Goal: Share content

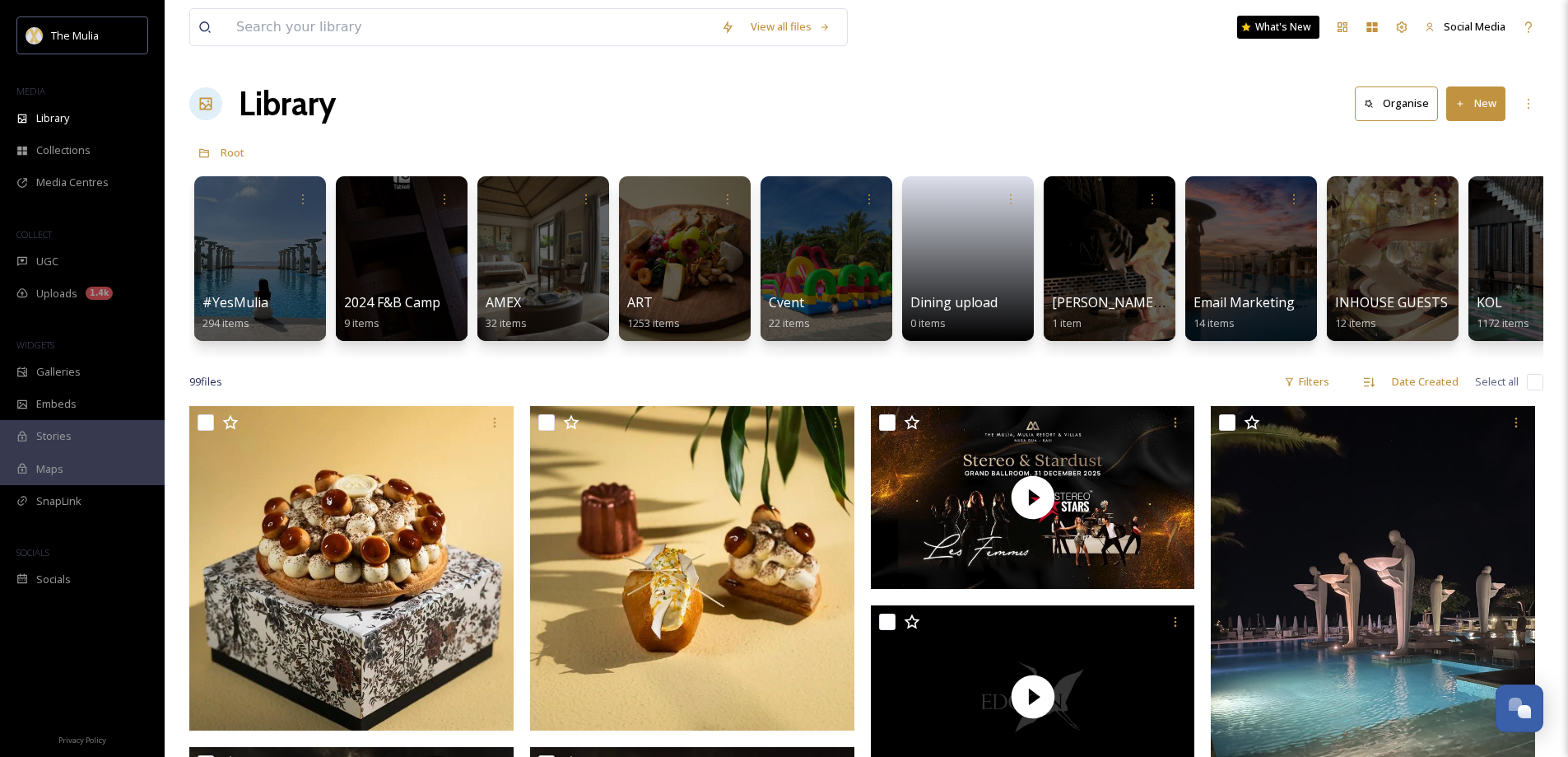
scroll to position [2317, 0]
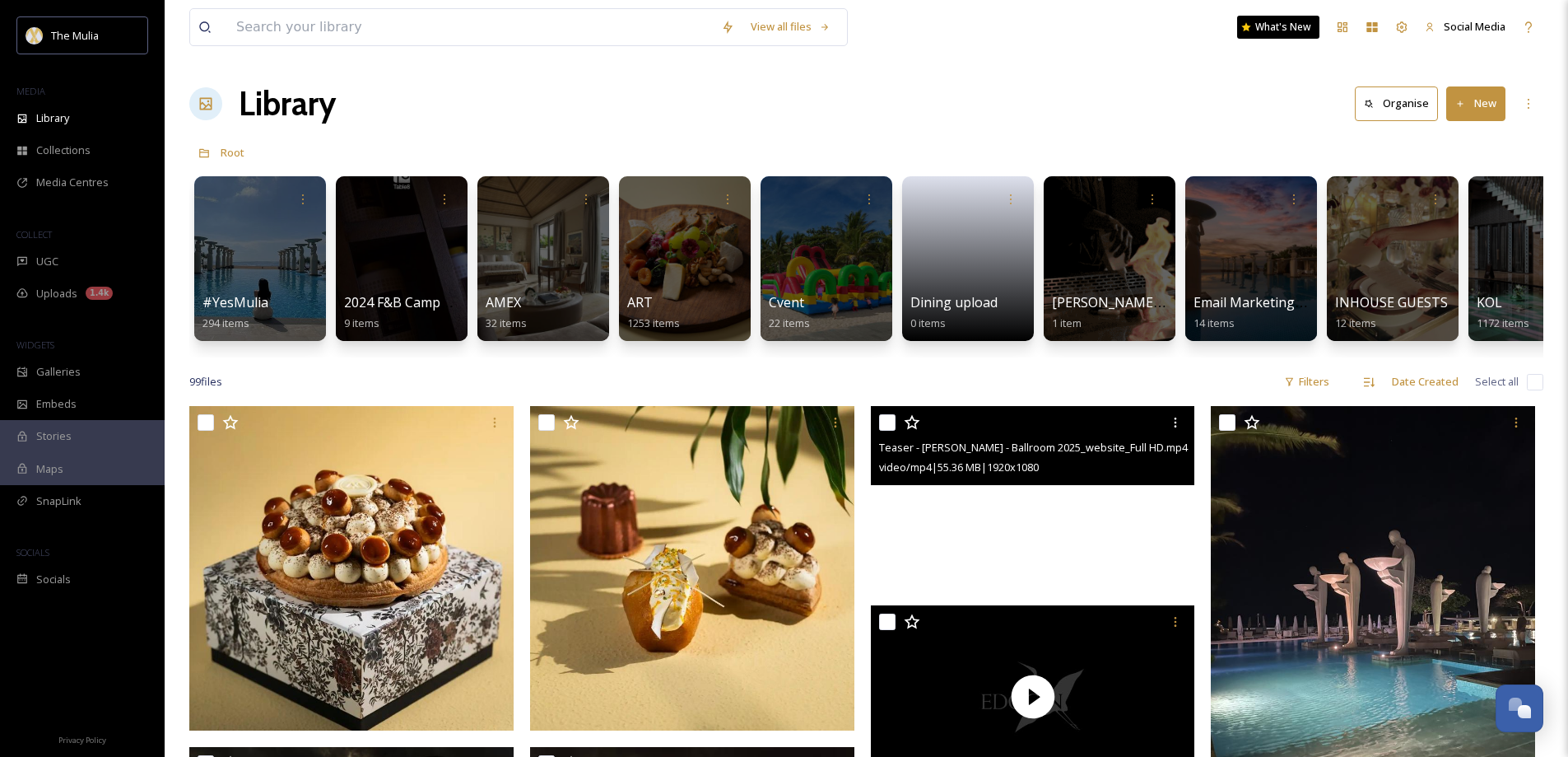
click at [1009, 509] on video "Teaser - NYE - Ballroom 2025_website_Full HD.mp4" at bounding box center [1033, 497] width 324 height 183
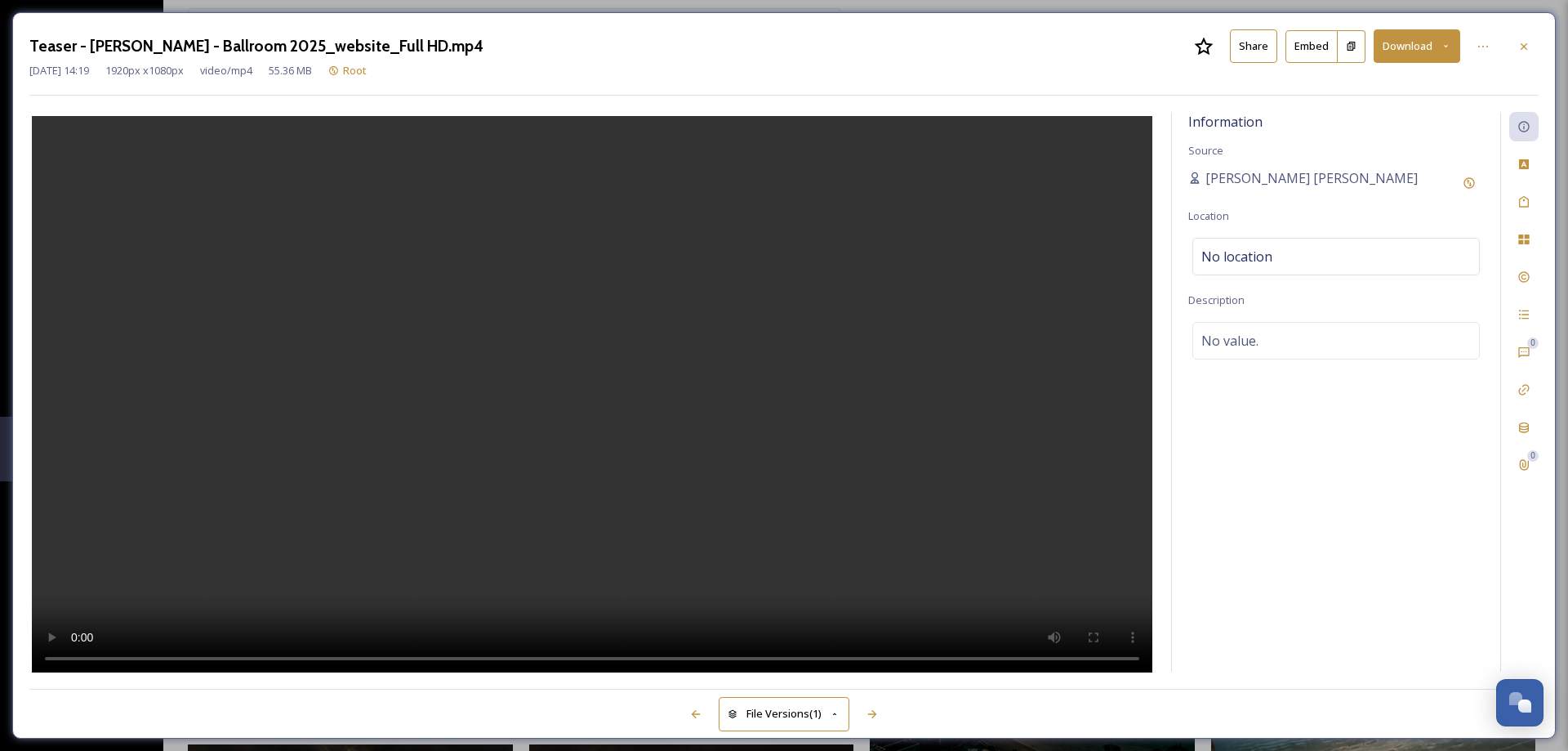
click at [1254, 54] on button "Share" at bounding box center [1254, 46] width 48 height 33
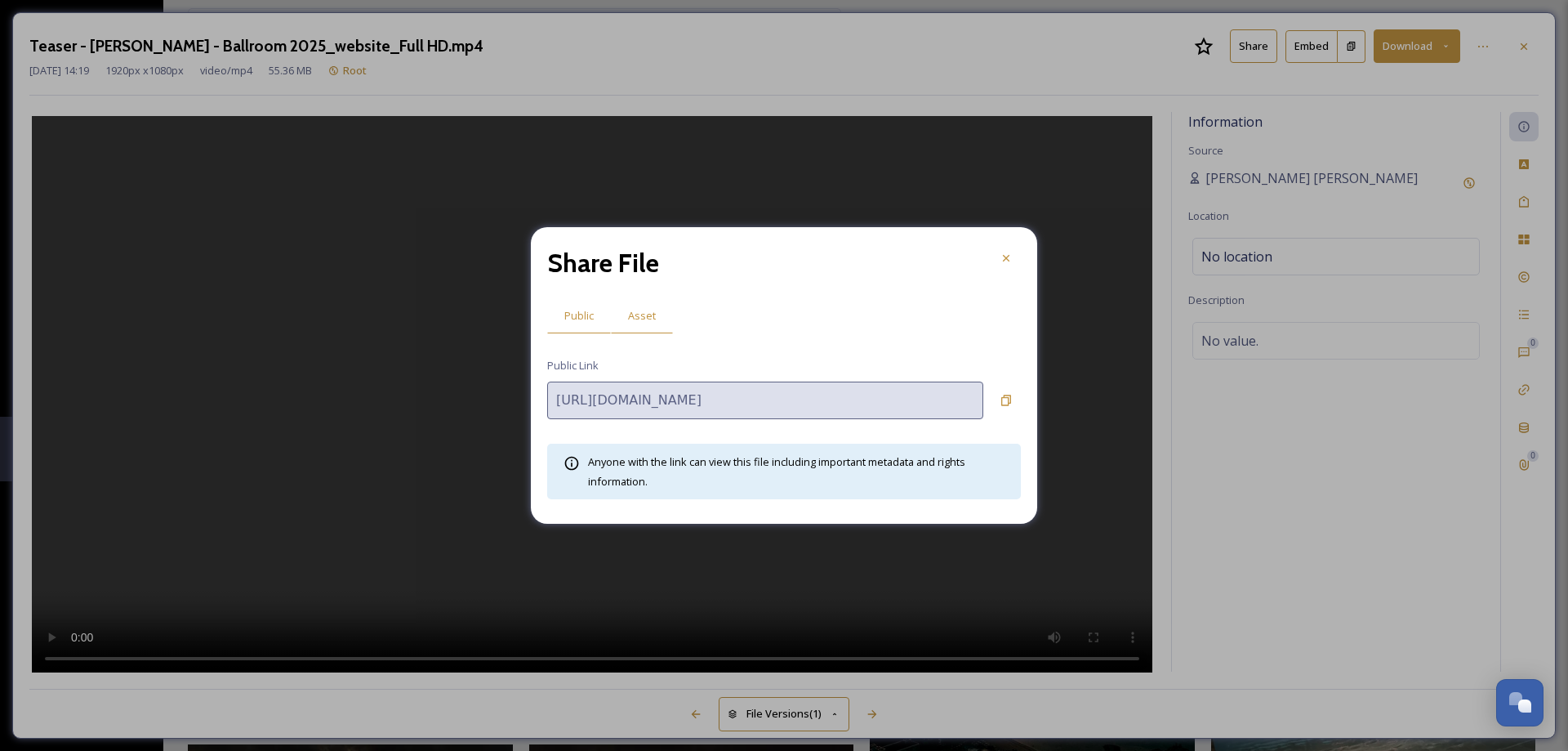
click at [636, 322] on span "Asset" at bounding box center [642, 315] width 28 height 16
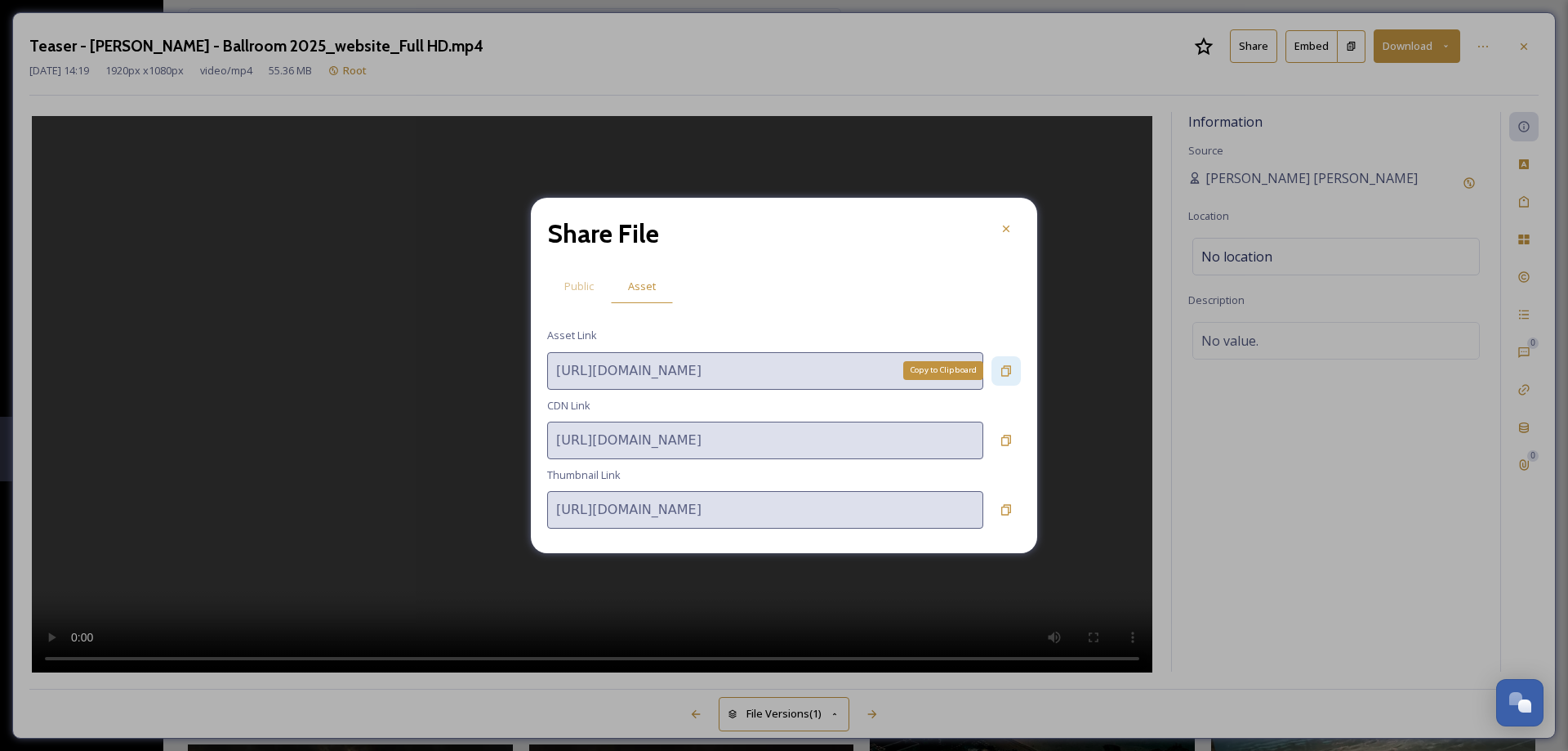
click at [1006, 374] on icon at bounding box center [1006, 370] width 13 height 13
click at [1002, 222] on icon at bounding box center [1006, 229] width 13 height 13
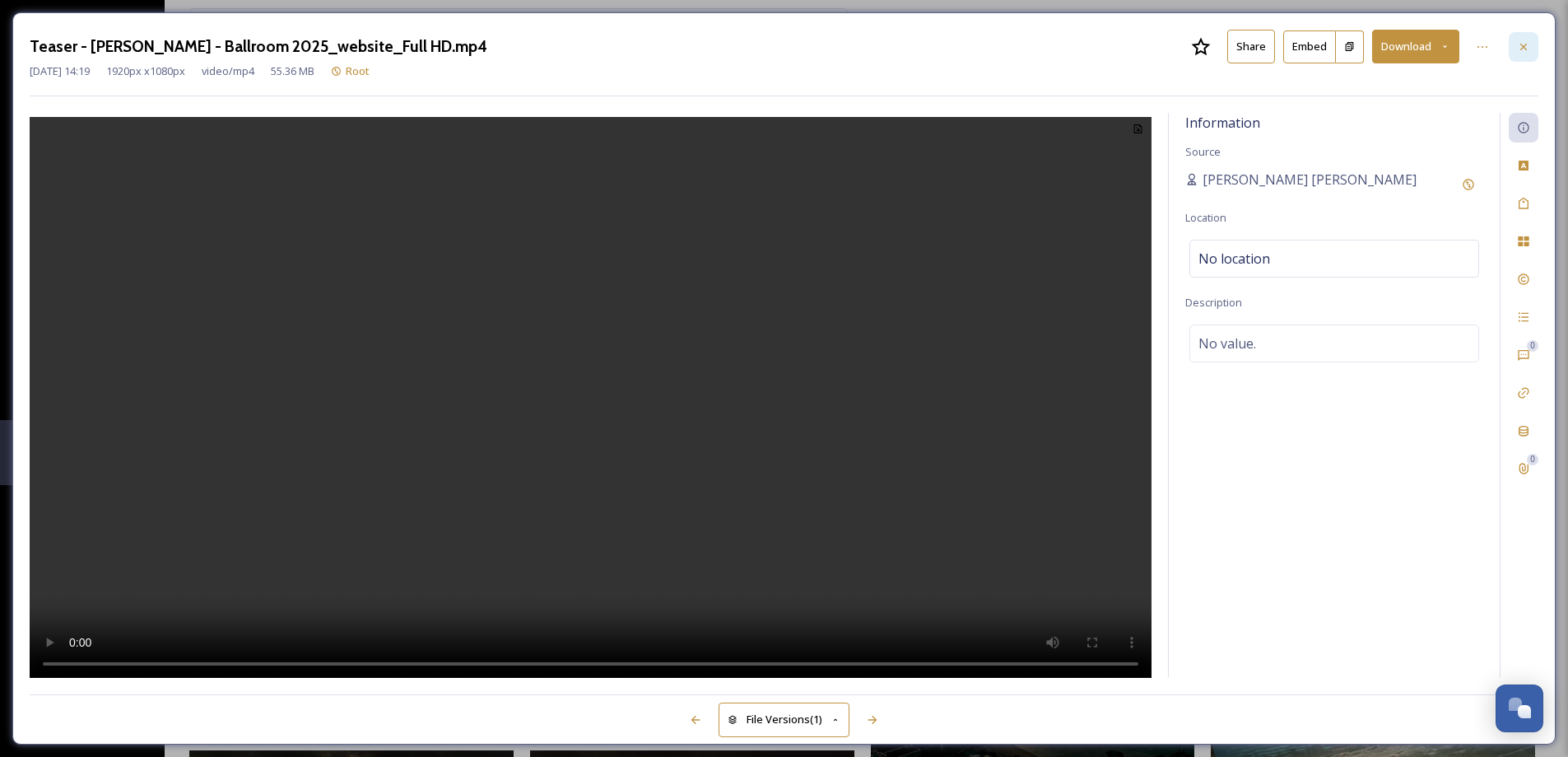
click at [1533, 47] on div at bounding box center [1524, 47] width 30 height 30
